Goal: Entertainment & Leisure: Consume media (video, audio)

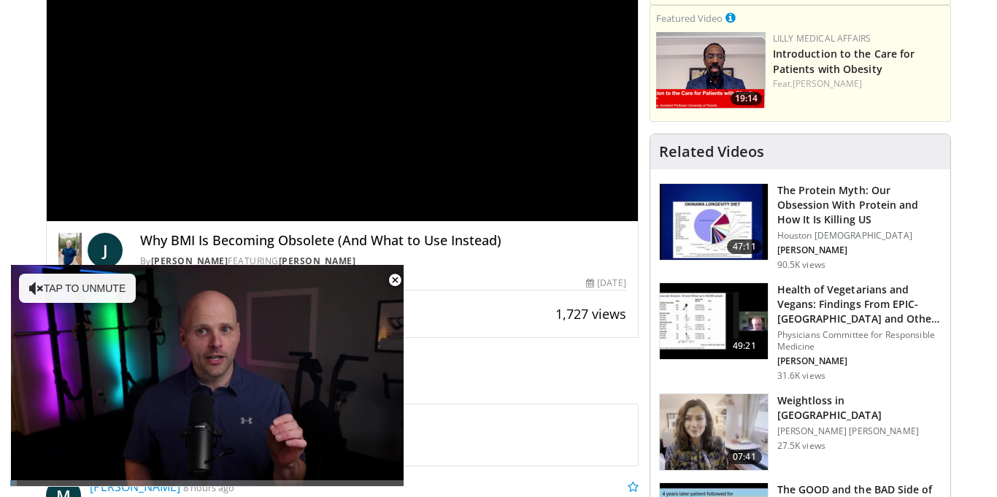
scroll to position [230, 0]
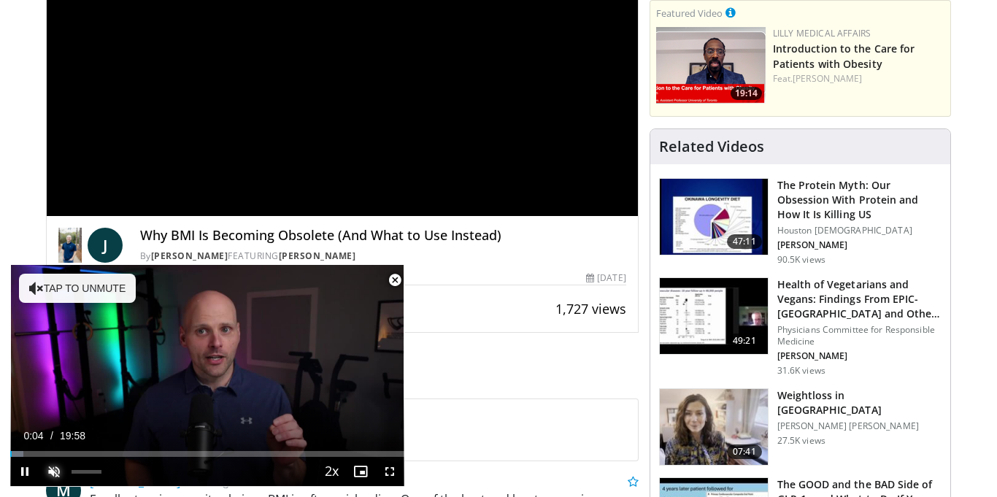
click at [56, 472] on span "Video Player" at bounding box center [53, 471] width 29 height 29
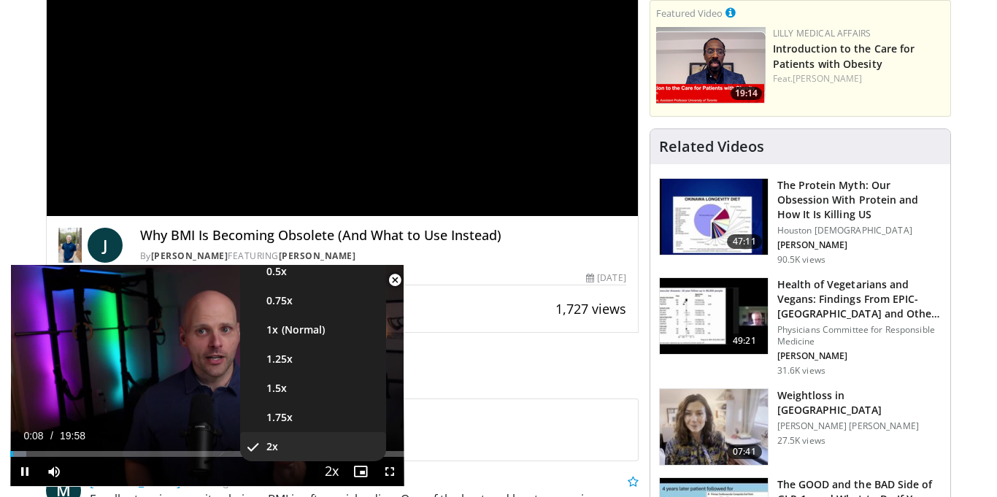
click at [332, 474] on span "Video Player" at bounding box center [331, 472] width 20 height 29
click at [285, 393] on span "1.5x" at bounding box center [276, 388] width 20 height 15
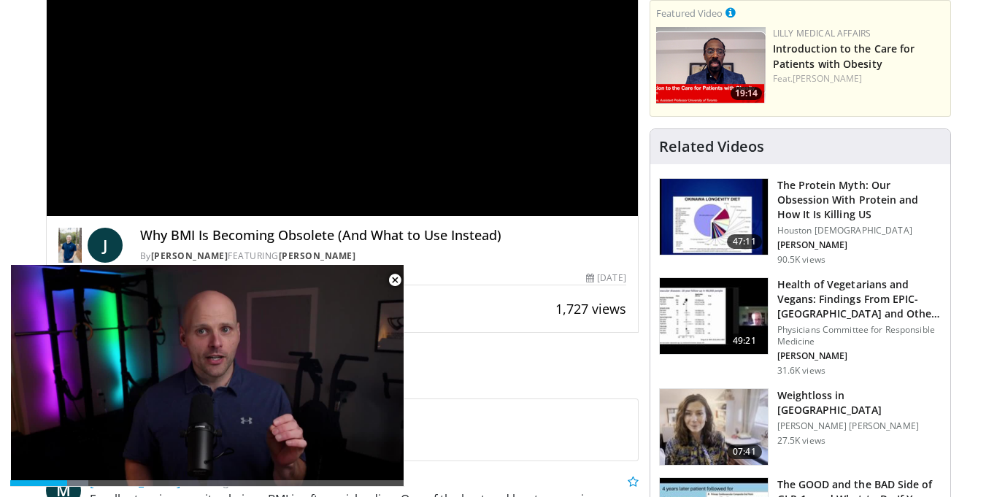
click at [418, 319] on div "29 Thumbs Up Share Why BMI Is Becoming Obsol... × Enter one or more e-mail addr…" at bounding box center [342, 308] width 568 height 23
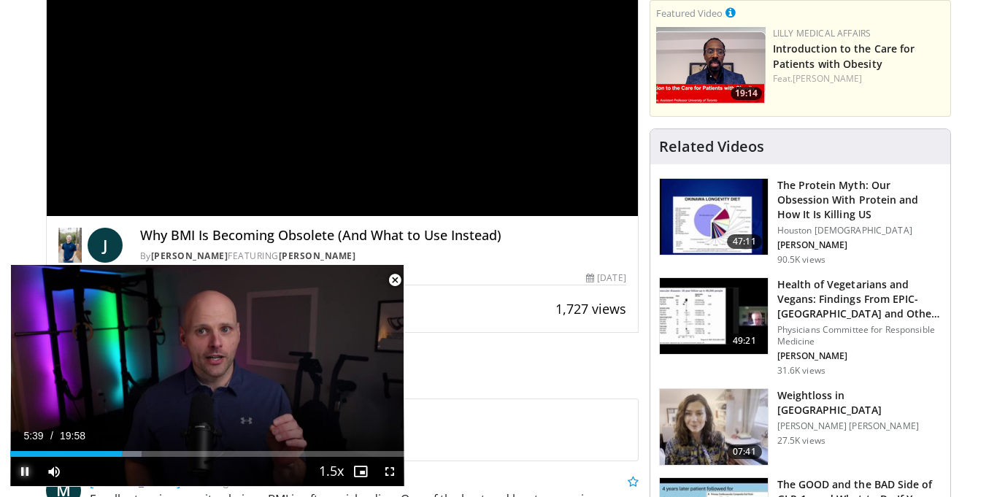
click at [24, 467] on span "Video Player" at bounding box center [24, 471] width 29 height 29
